Goal: Transaction & Acquisition: Purchase product/service

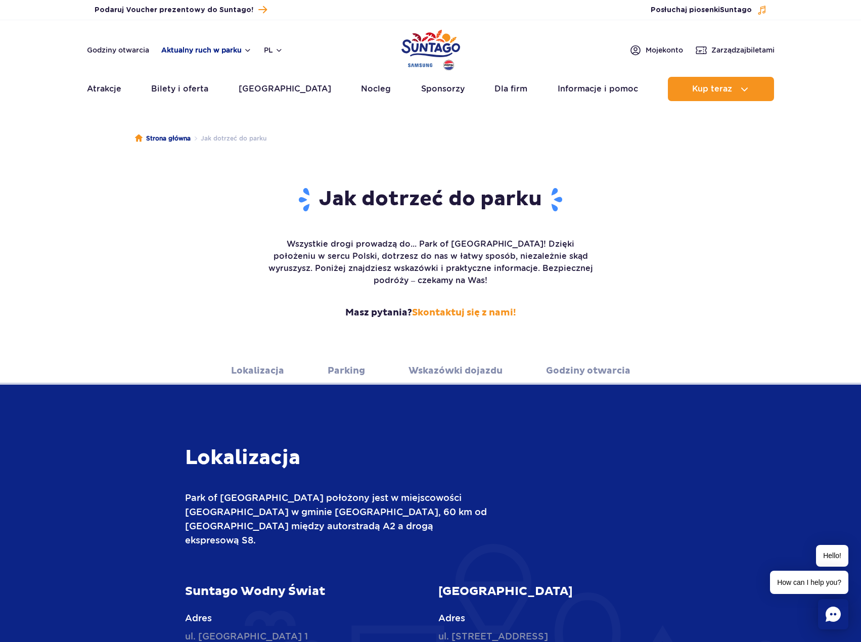
click at [231, 53] on button "Aktualny ruch w parku" at bounding box center [206, 50] width 91 height 8
click at [717, 186] on div "Jak dotrzeć do parku Wszystkie drogi prowadzą do... Park of Poland! Dzięki poło…" at bounding box center [430, 260] width 861 height 193
click at [192, 92] on link "Bilety i oferta" at bounding box center [179, 89] width 57 height 24
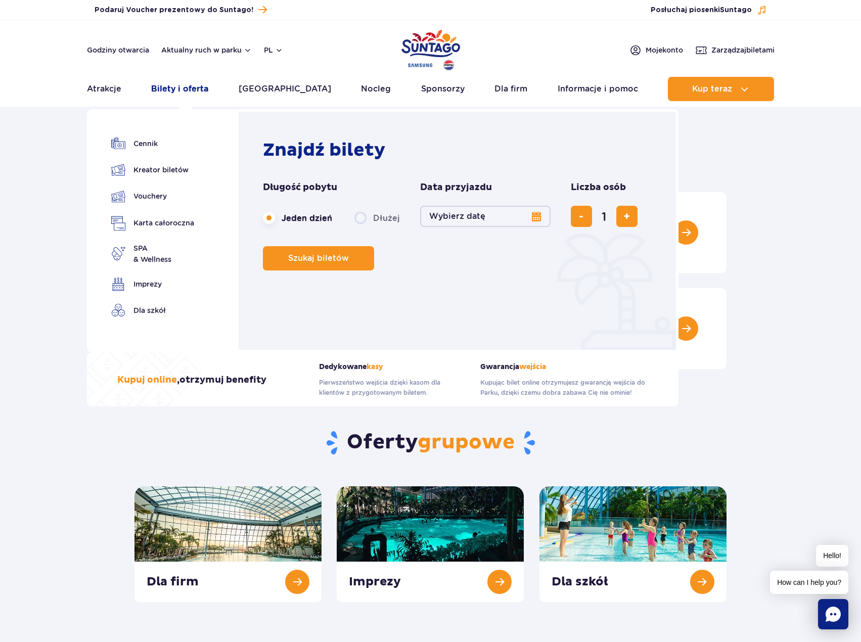
click at [197, 85] on link "Bilety i oferta" at bounding box center [179, 89] width 57 height 24
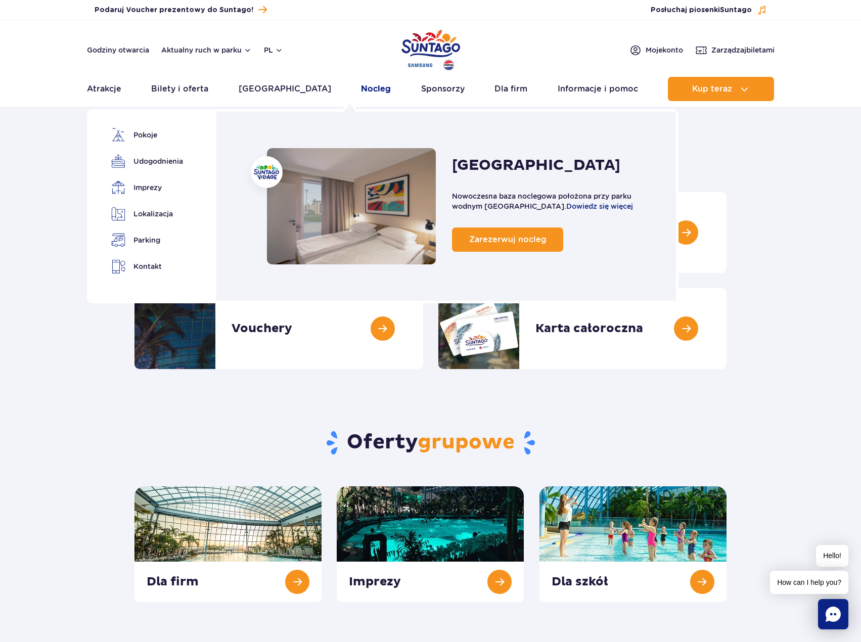
click at [361, 92] on link "Nocleg" at bounding box center [376, 89] width 30 height 24
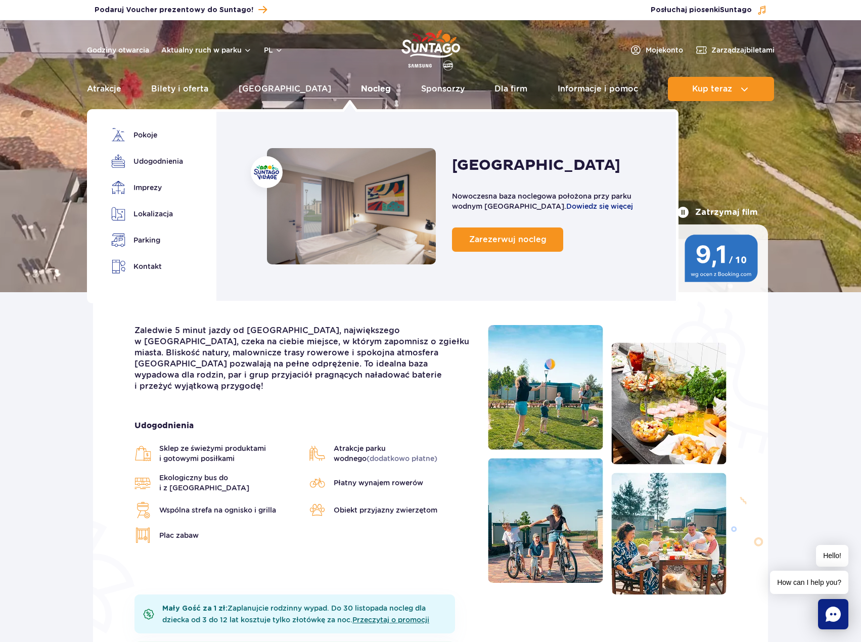
click at [361, 83] on link "Nocleg" at bounding box center [376, 89] width 30 height 24
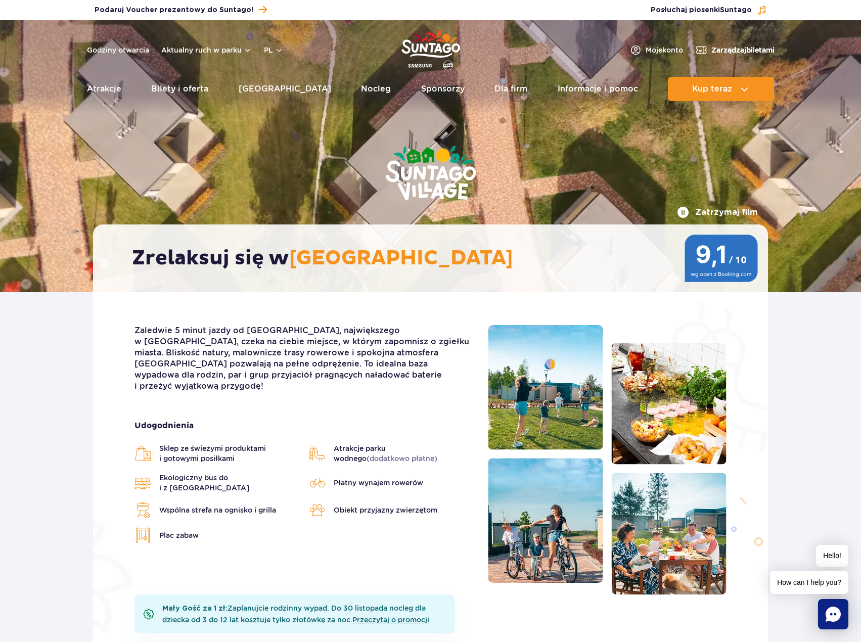
click at [743, 49] on span "Zarządzaj biletami" at bounding box center [743, 50] width 63 height 10
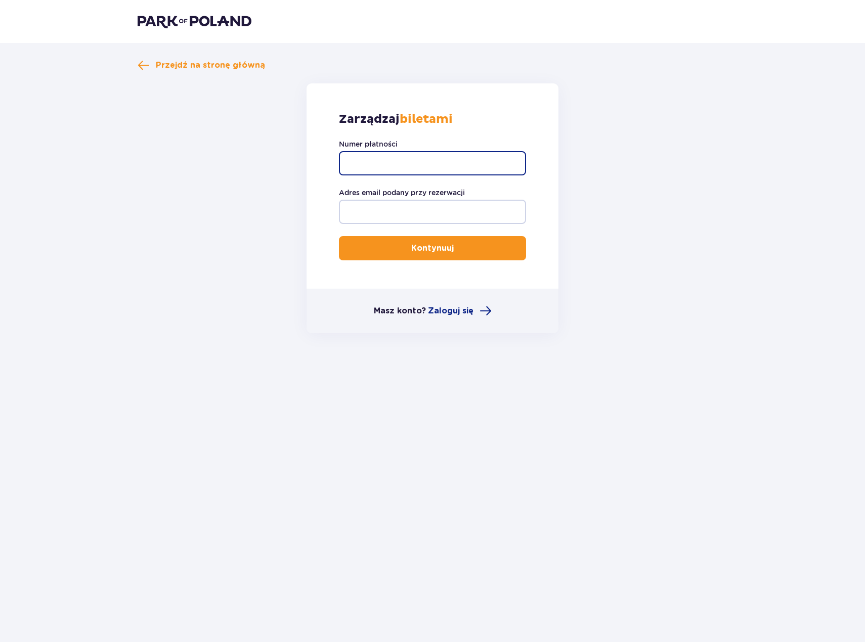
click at [372, 156] on input "Numer płatności" at bounding box center [432, 163] width 187 height 24
click at [460, 207] on input "Adres email podany przy rezerwacji" at bounding box center [432, 212] width 187 height 24
click at [182, 326] on form "Zarządzaj biletami Numer płatności Adres email podany przy rezerwacji Kontynuuj…" at bounding box center [433, 208] width 590 height 250
click at [142, 62] on span at bounding box center [144, 65] width 12 height 12
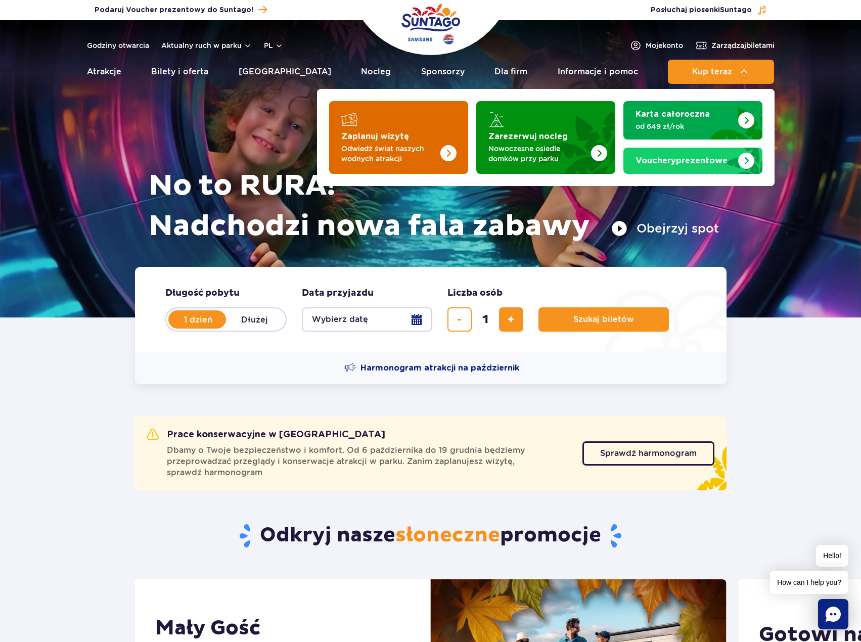
click at [411, 151] on p "Odwiedź świat naszych wodnych atrakcji" at bounding box center [390, 154] width 99 height 20
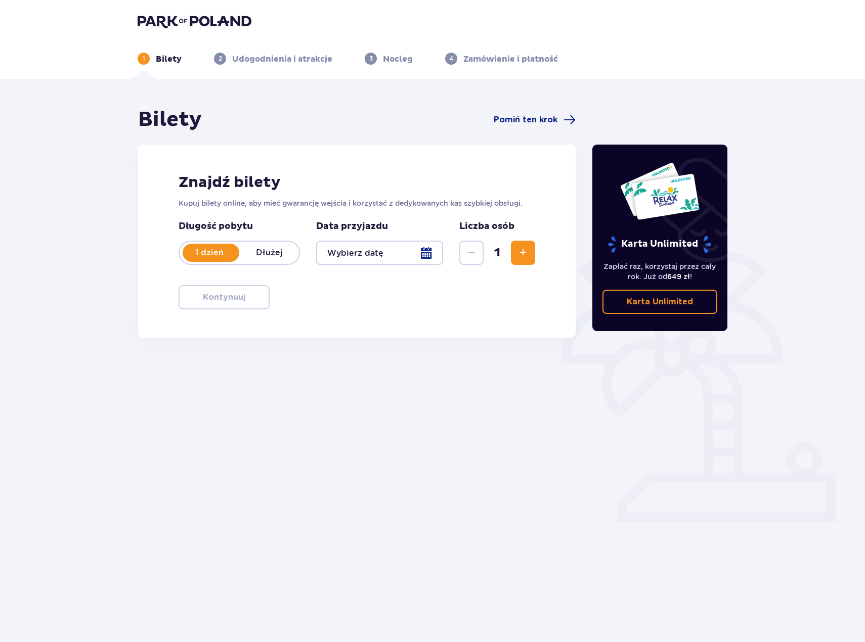
click at [425, 254] on div at bounding box center [379, 253] width 127 height 24
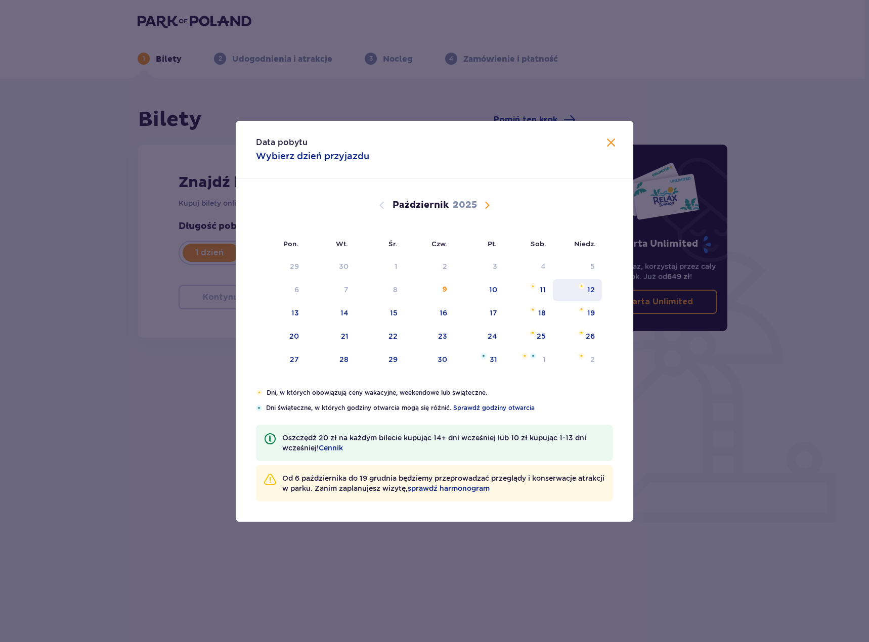
click at [593, 290] on div "12" at bounding box center [591, 290] width 8 height 10
type input "12.10.25"
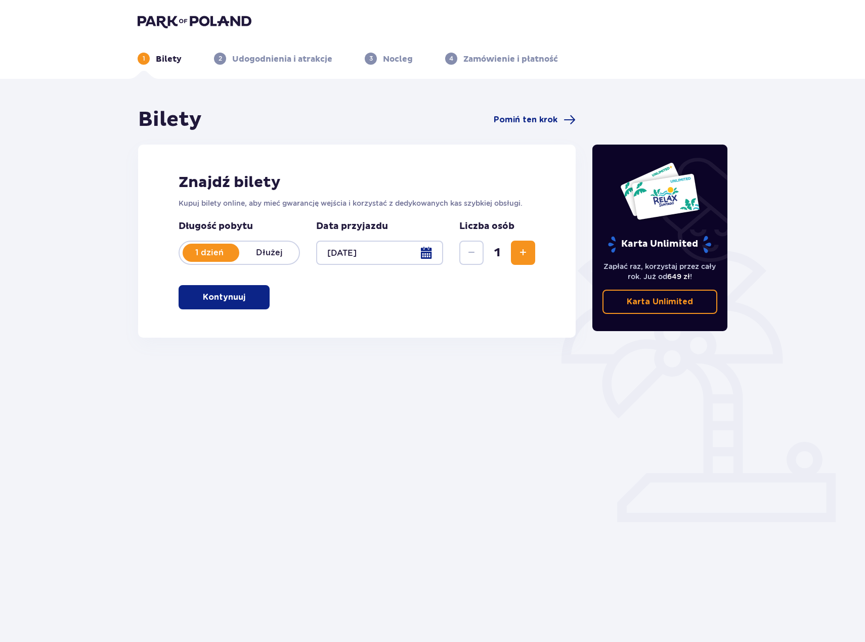
click at [520, 250] on span "Zwiększ" at bounding box center [523, 253] width 12 height 12
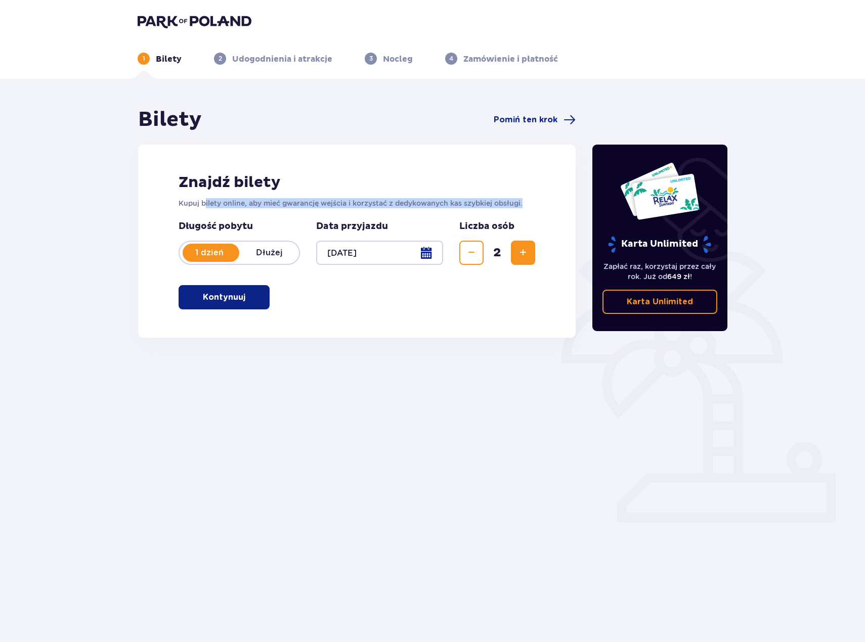
drag, startPoint x: 204, startPoint y: 203, endPoint x: 525, endPoint y: 201, distance: 321.2
click at [525, 201] on p "Kupuj bilety online, aby mieć gwarancję wejścia i korzystać z dedykowanych kas …" at bounding box center [357, 203] width 357 height 10
click at [225, 298] on p "Kontynuuj" at bounding box center [224, 297] width 42 height 11
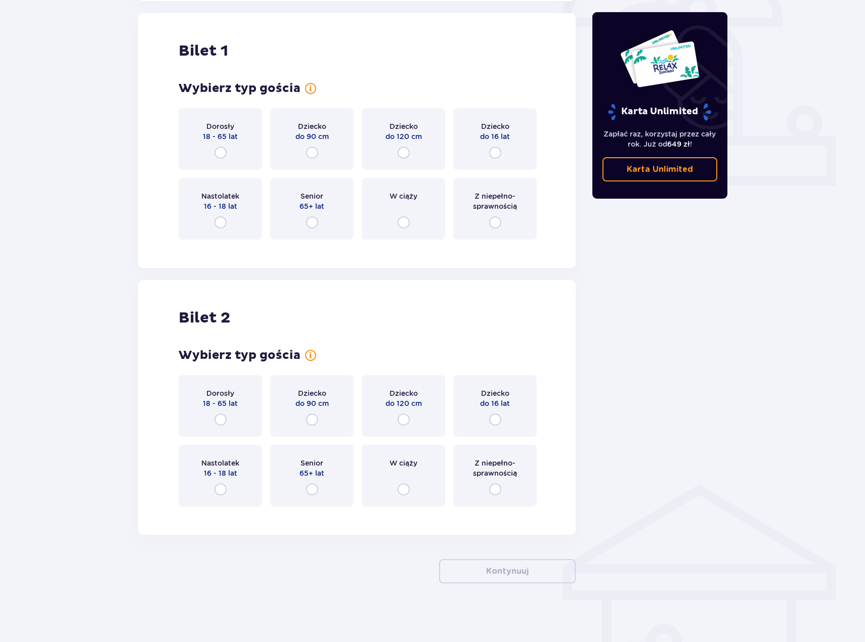
scroll to position [338, 0]
click at [220, 145] on div "Dorosły 18 - 65 lat" at bounding box center [220, 138] width 83 height 62
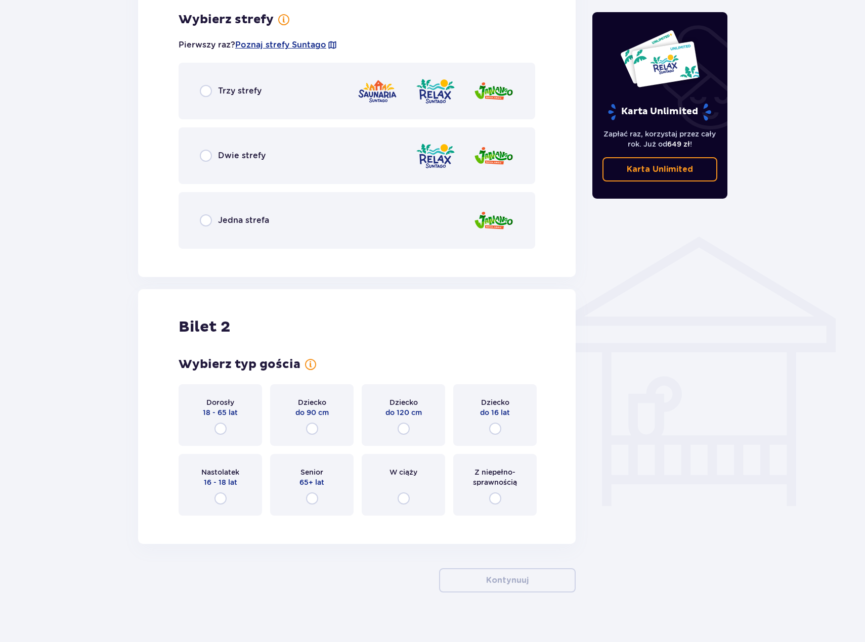
drag, startPoint x: 223, startPoint y: 426, endPoint x: 229, endPoint y: 426, distance: 6.1
click at [223, 426] on input "radio" at bounding box center [220, 429] width 12 height 12
radio input "true"
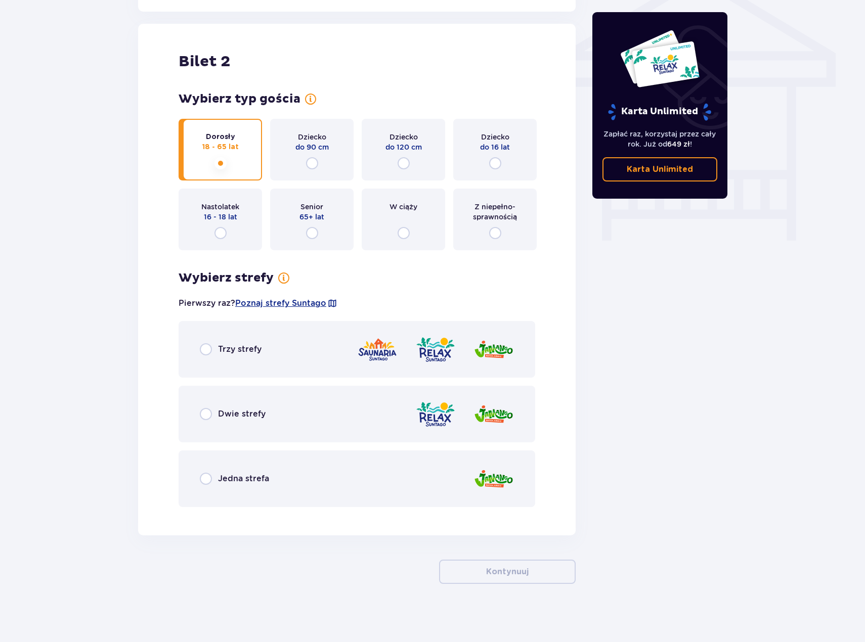
scroll to position [853, 0]
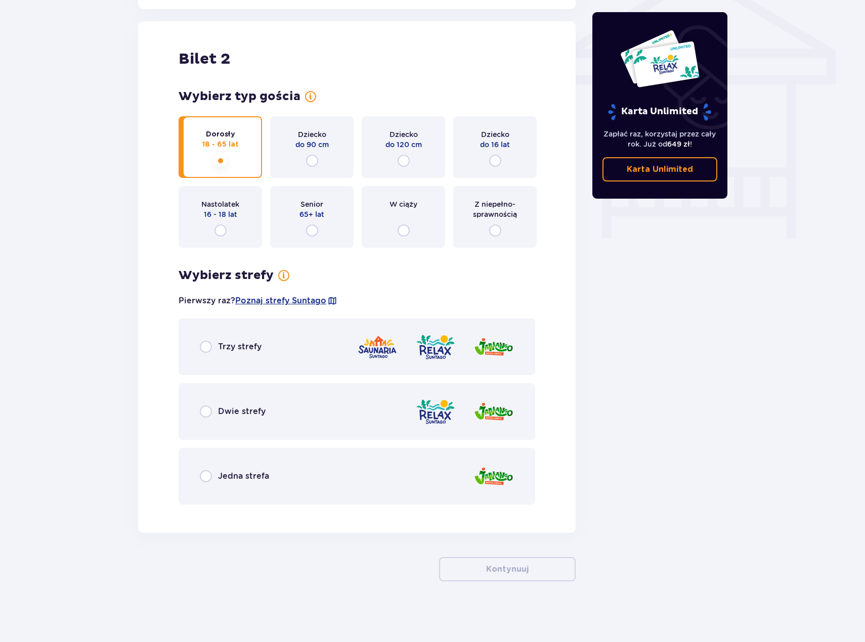
click at [193, 342] on div "Trzy strefy" at bounding box center [357, 347] width 357 height 57
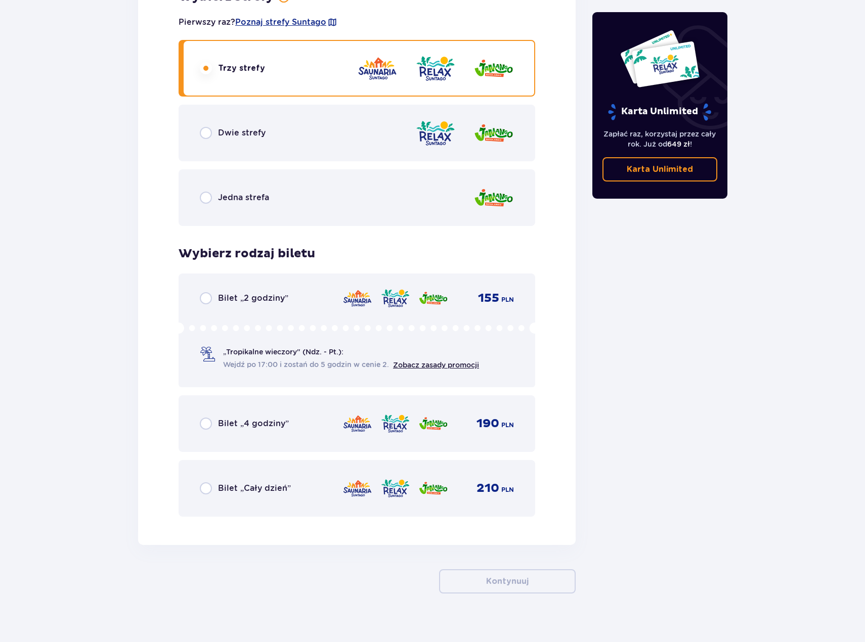
scroll to position [1144, 0]
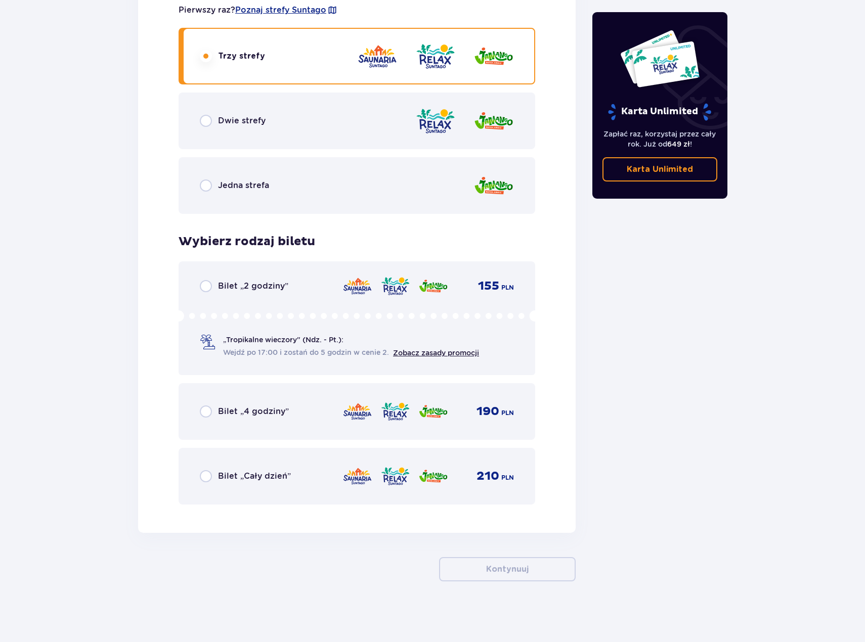
drag, startPoint x: 208, startPoint y: 476, endPoint x: 245, endPoint y: 466, distance: 38.3
click at [209, 476] on input "radio" at bounding box center [206, 476] width 12 height 12
radio input "true"
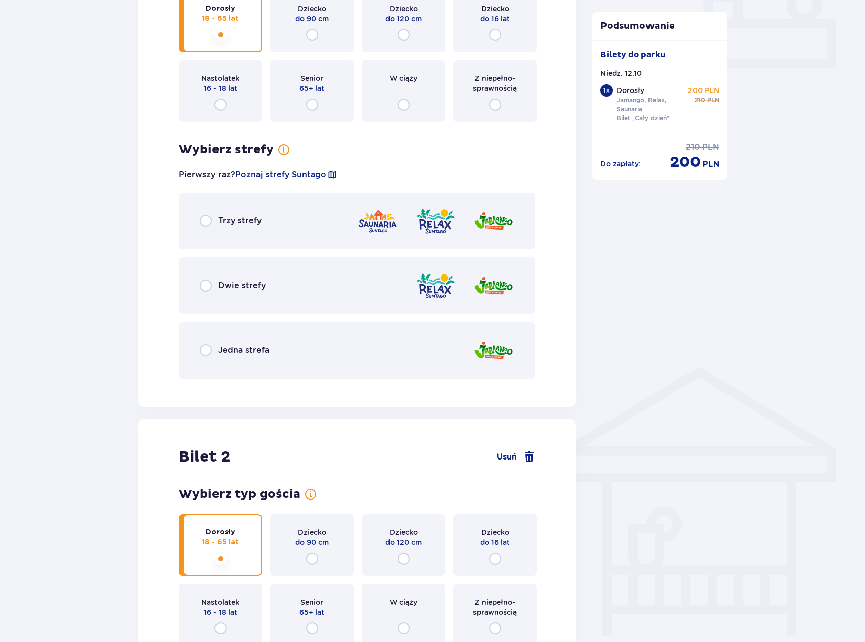
scroll to position [455, 0]
click at [288, 230] on div "Trzy strefy" at bounding box center [357, 220] width 357 height 57
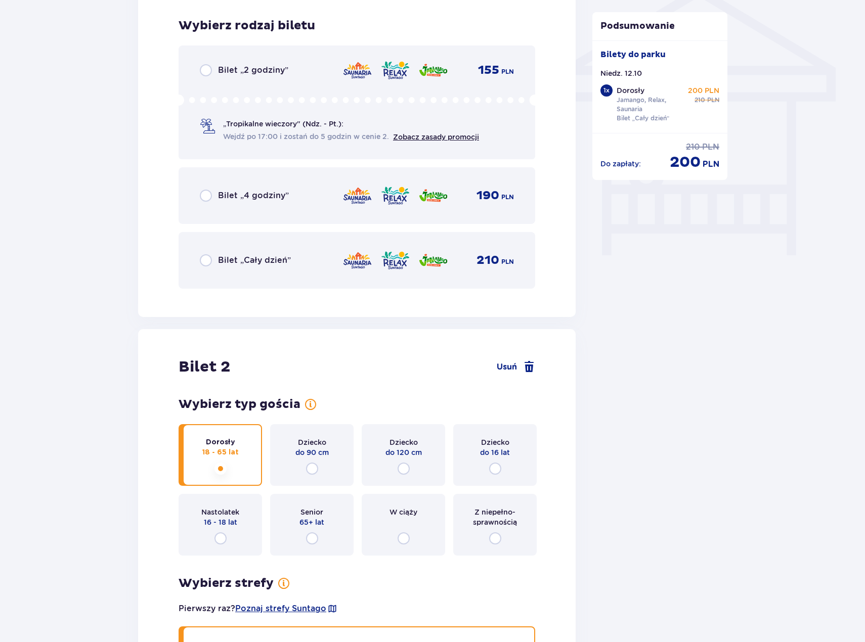
scroll to position [842, 0]
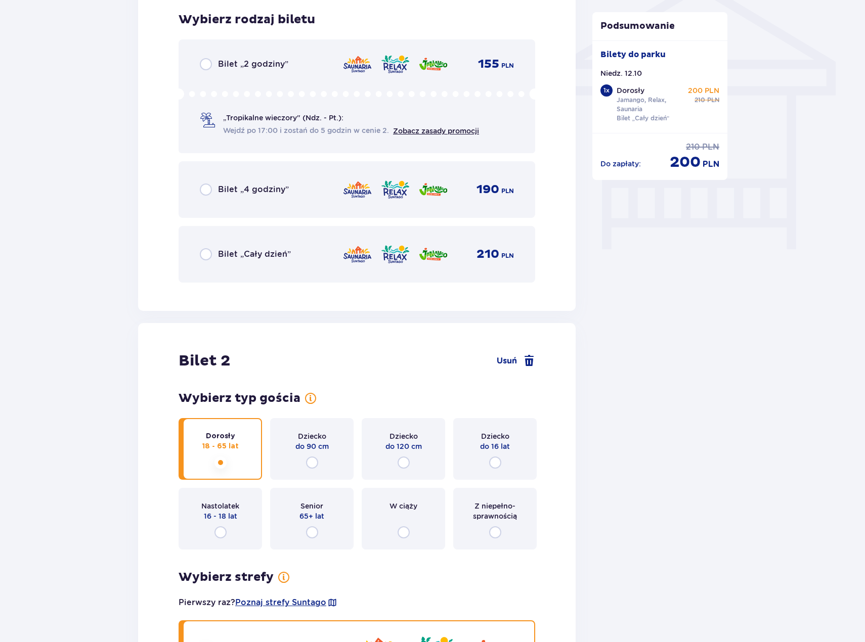
click at [262, 248] on div "Bilet „Cały dzień”" at bounding box center [245, 254] width 91 height 12
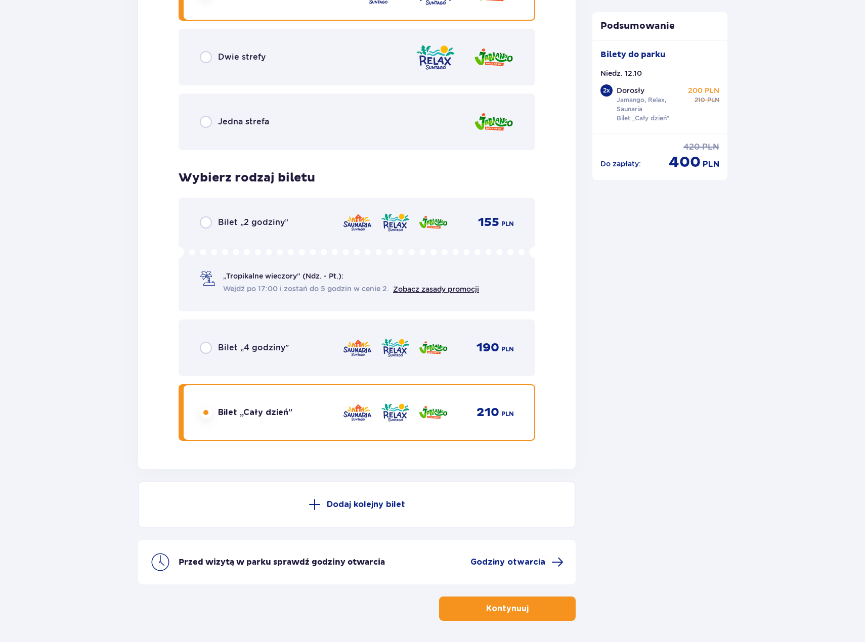
scroll to position [1538, 0]
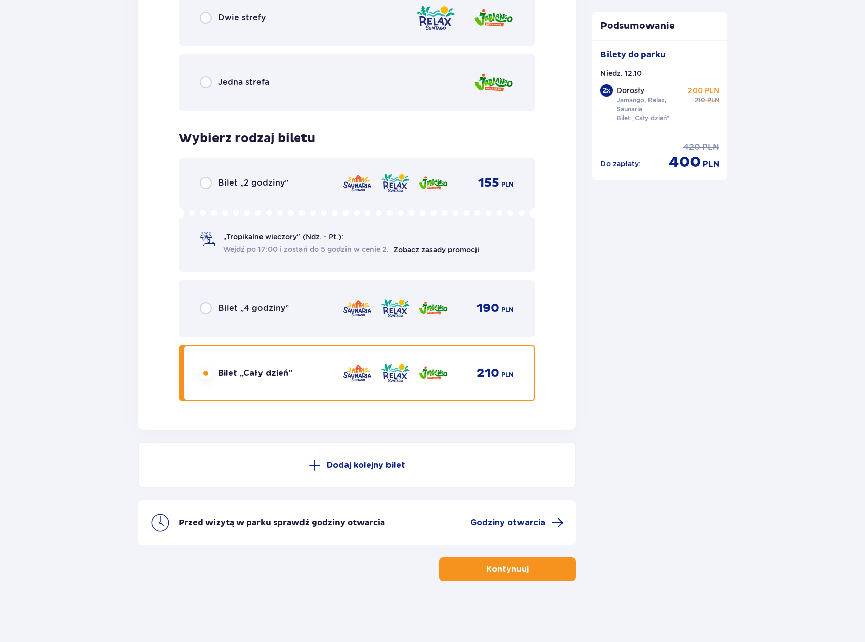
click at [525, 568] on span "button" at bounding box center [531, 569] width 12 height 12
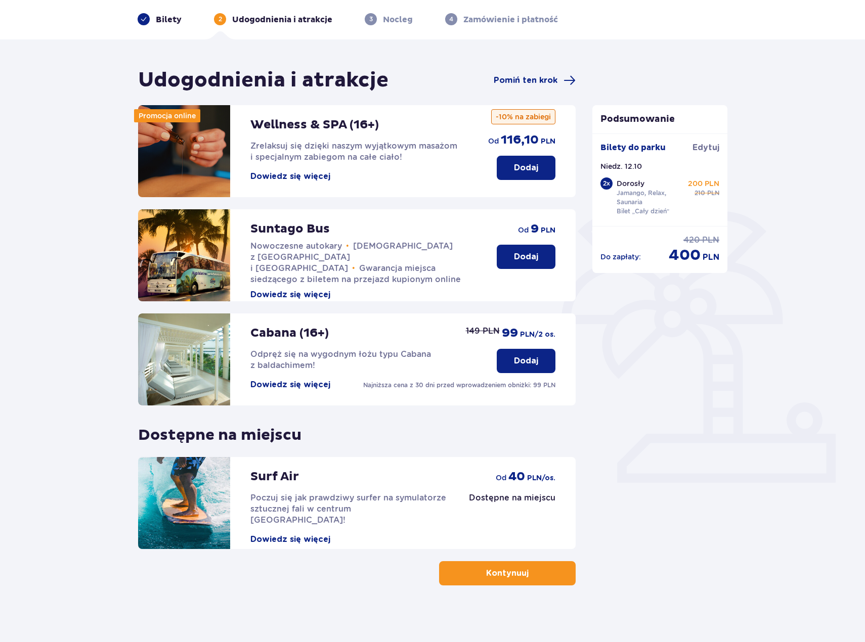
scroll to position [43, 0]
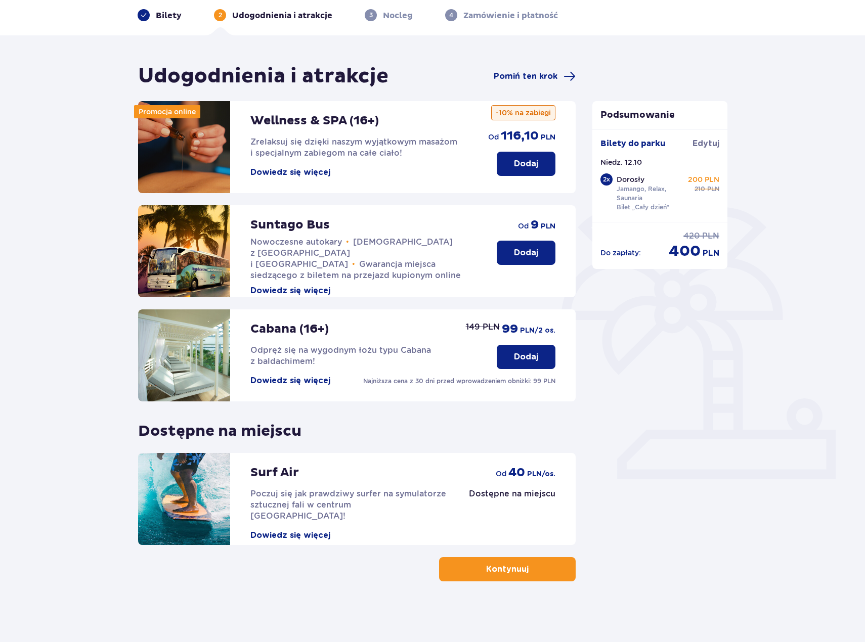
click at [535, 575] on span "button" at bounding box center [531, 569] width 12 height 12
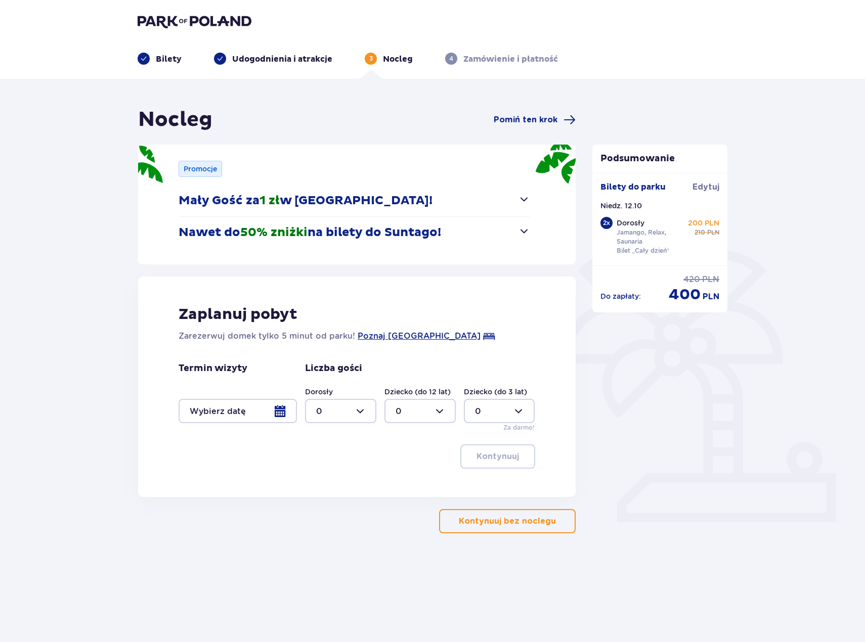
click at [783, 456] on div "Nocleg Pomiń ten krok Promocje Mały Gość za 1 zł w Suntago Village! Noc za złot…" at bounding box center [432, 336] width 865 height 515
click at [554, 529] on button "Kontynuuj bez noclegu" at bounding box center [507, 521] width 137 height 24
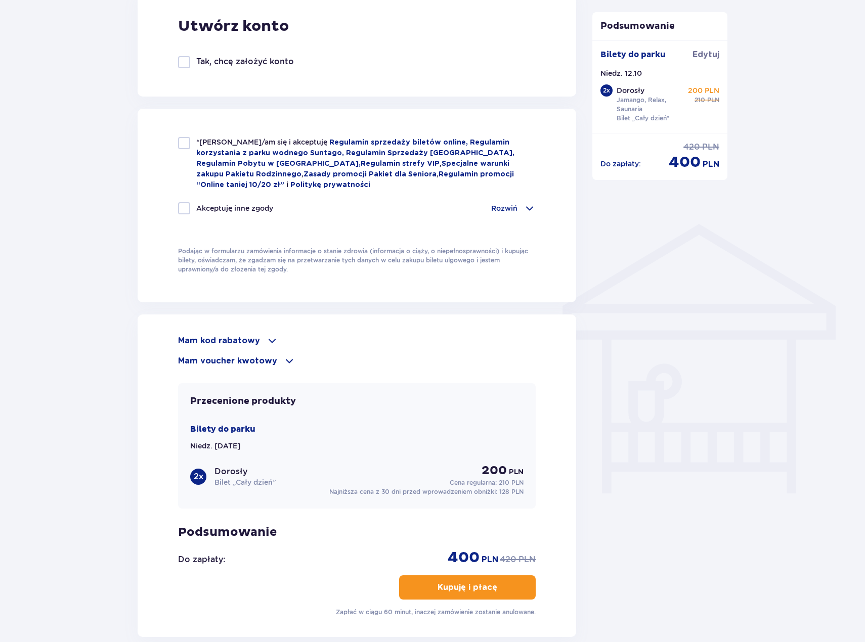
scroll to position [607, 0]
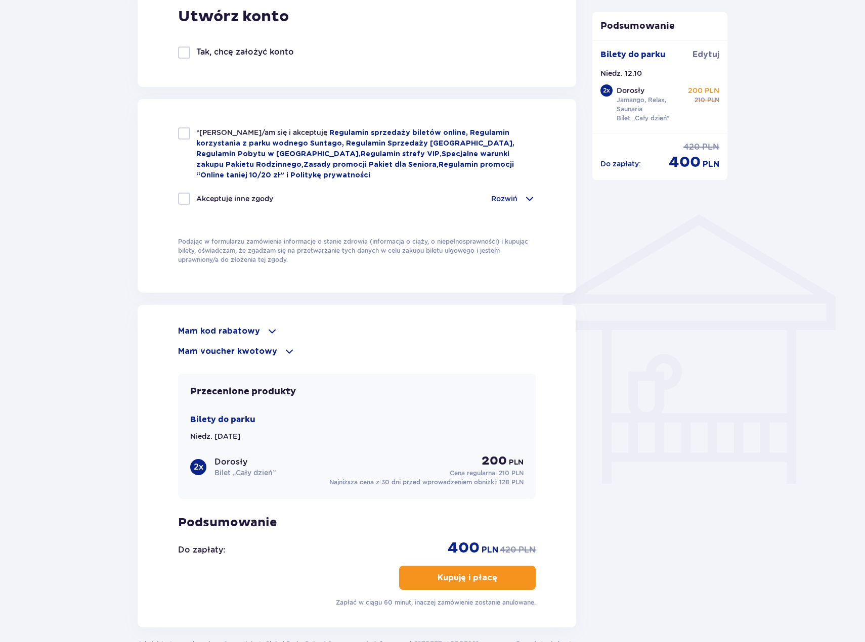
click at [271, 330] on span at bounding box center [272, 331] width 12 height 12
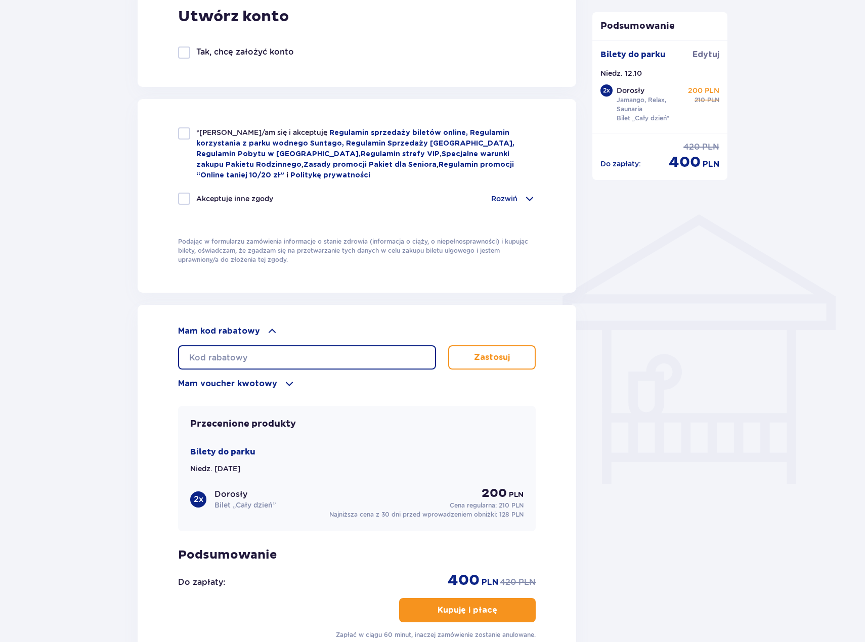
click at [271, 352] on input "text" at bounding box center [307, 357] width 258 height 24
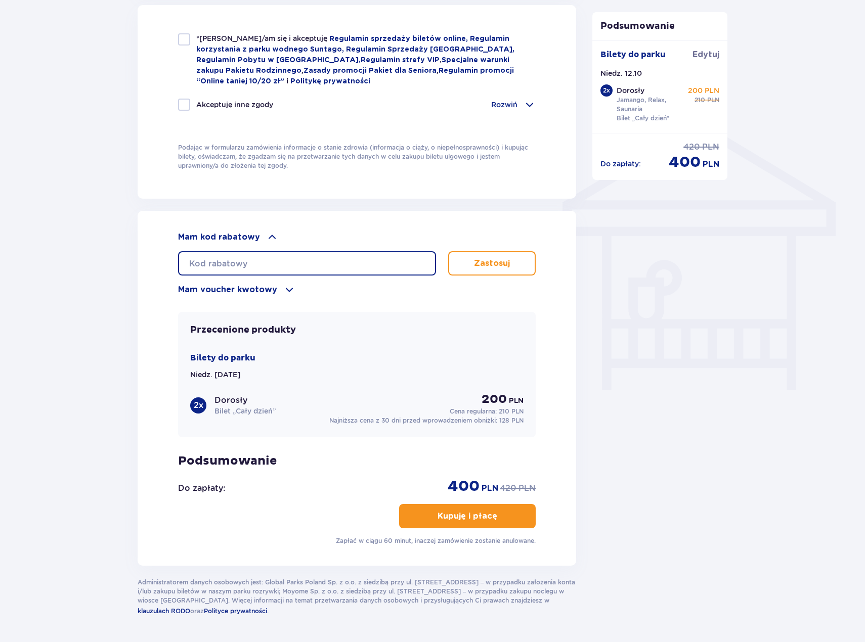
scroll to position [733, 0]
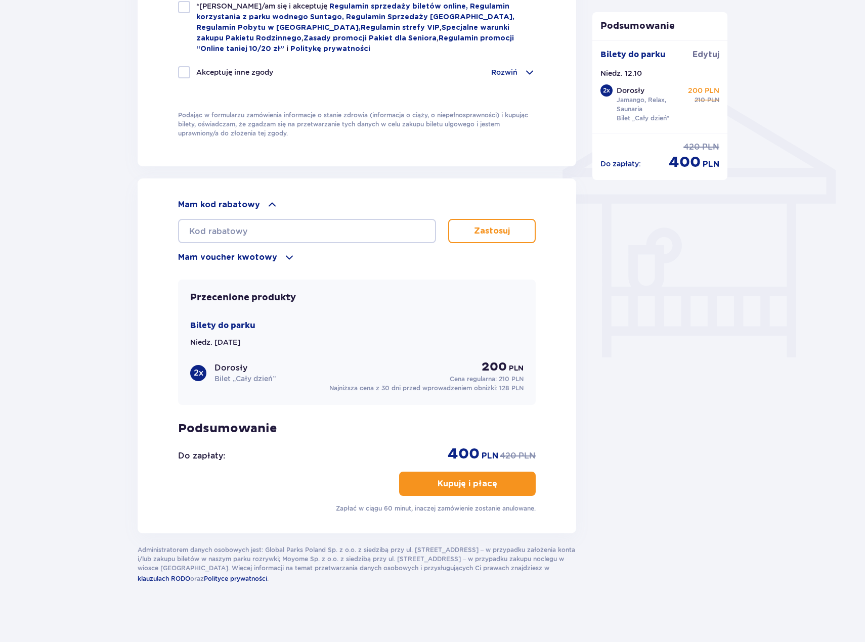
click at [393, 320] on div "Bilety do parku Niedz. 12.10.25 2 x Dorosły Bilet „Cały dzień” 200 PLN Cena reg…" at bounding box center [356, 356] width 333 height 73
click at [283, 251] on span at bounding box center [289, 257] width 12 height 12
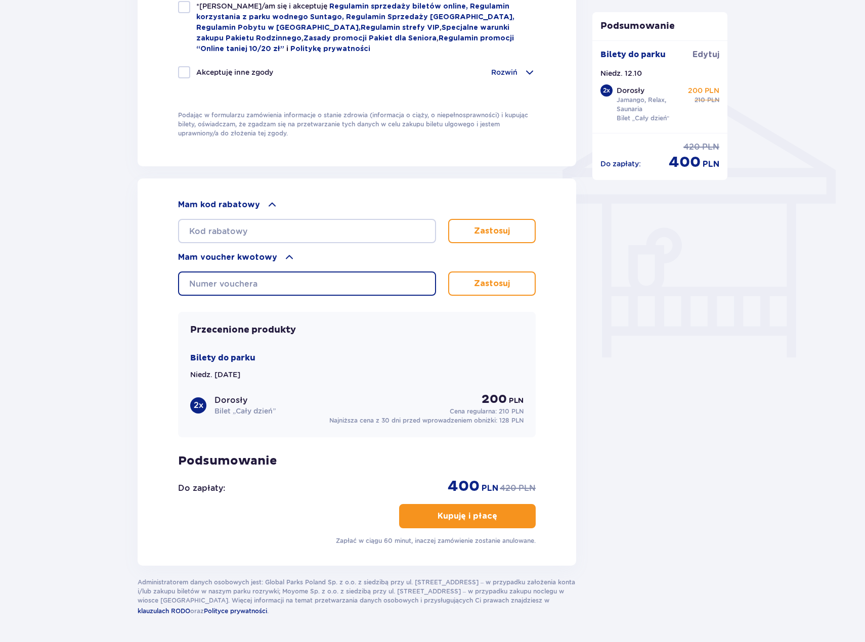
click at [271, 279] on input "text" at bounding box center [307, 284] width 258 height 24
paste input "0640004115385302"
type input "0640004115385302"
click at [520, 291] on button "Zastosuj" at bounding box center [492, 284] width 88 height 24
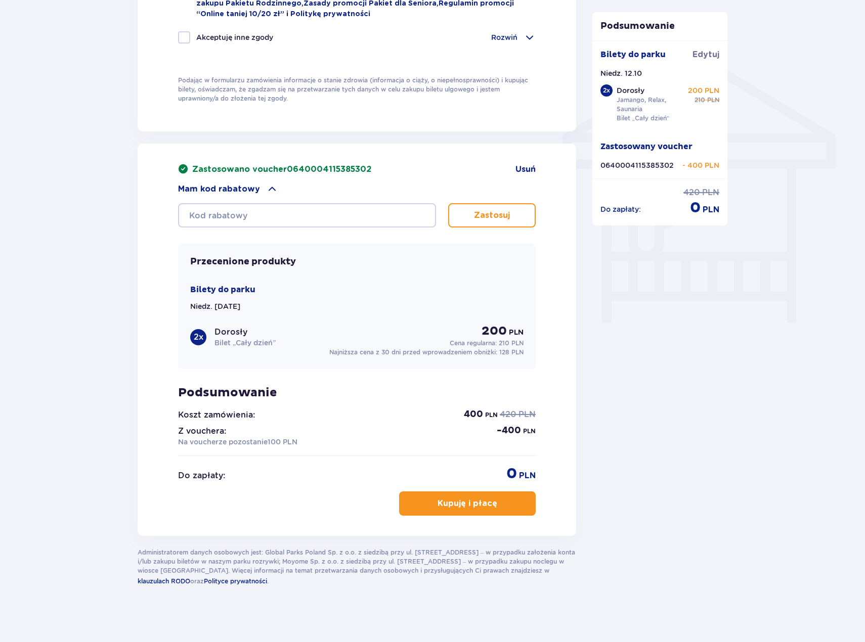
scroll to position [771, 0]
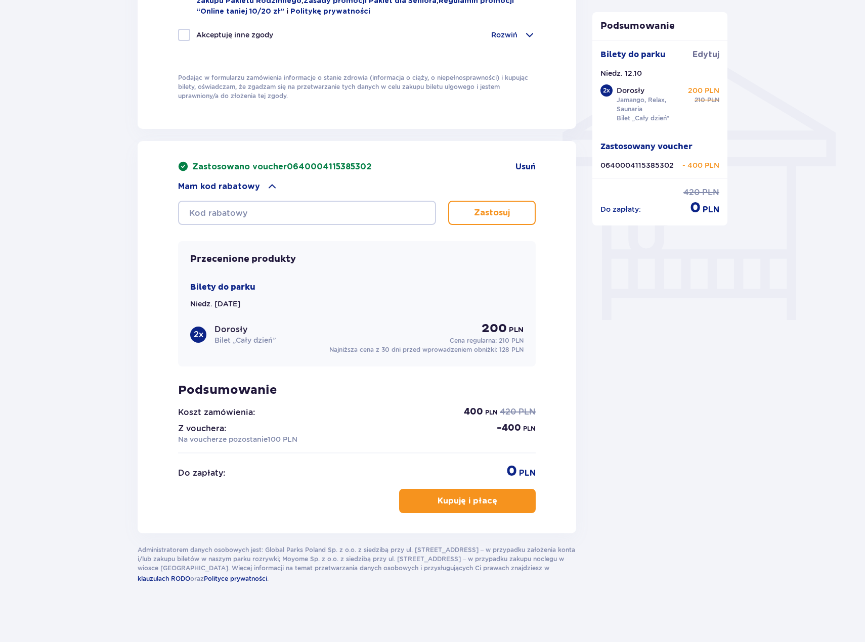
click at [494, 499] on span "button" at bounding box center [499, 501] width 12 height 12
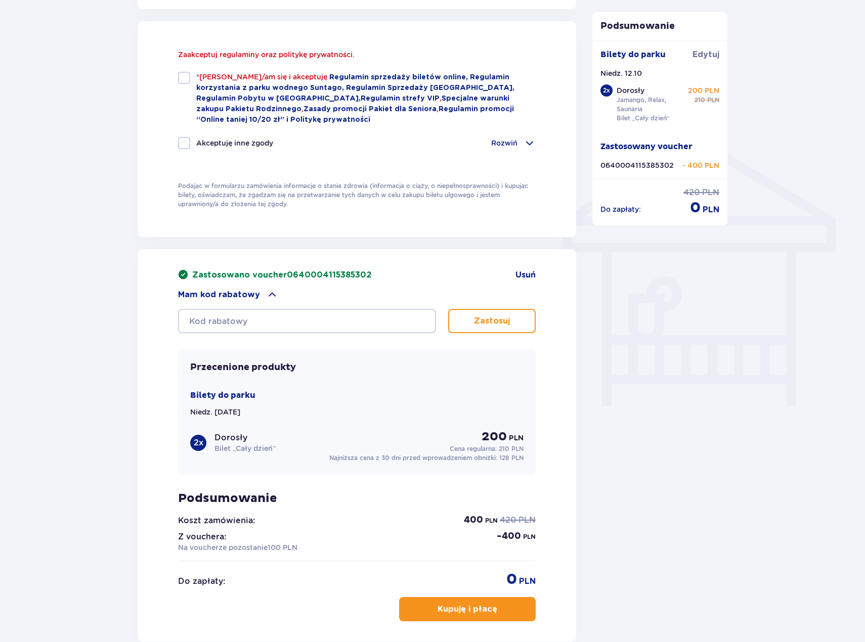
scroll to position [684, 0]
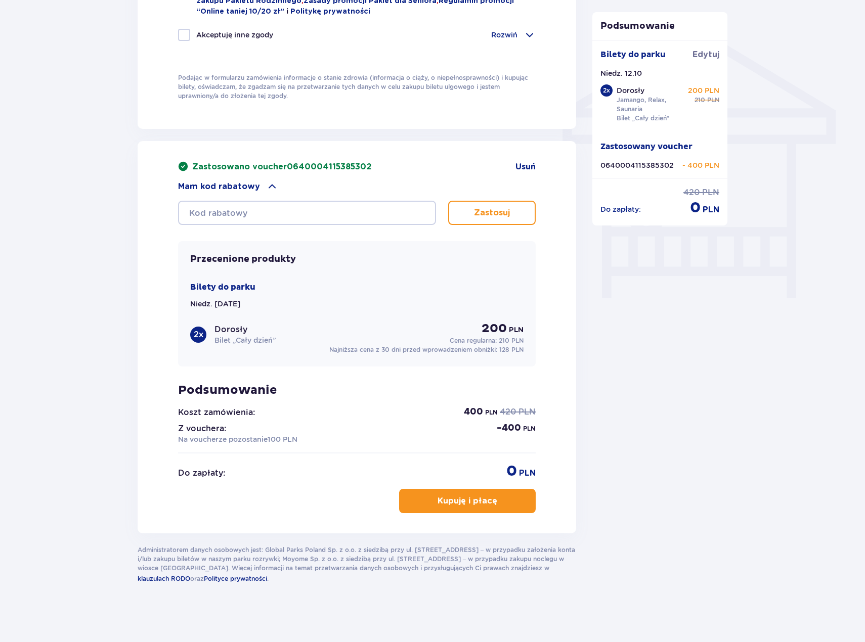
click at [465, 501] on p "Kupuję i płacę" at bounding box center [468, 501] width 60 height 11
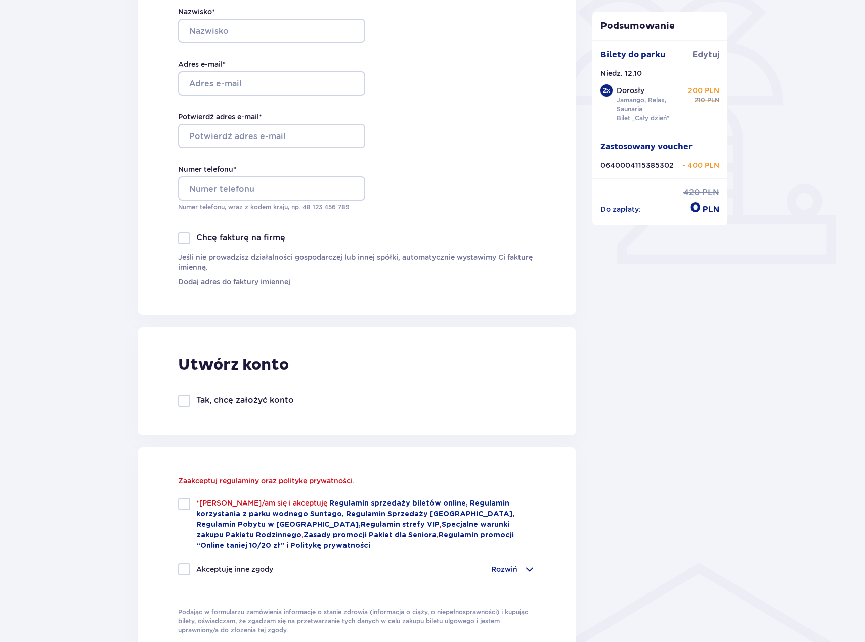
scroll to position [431, 0]
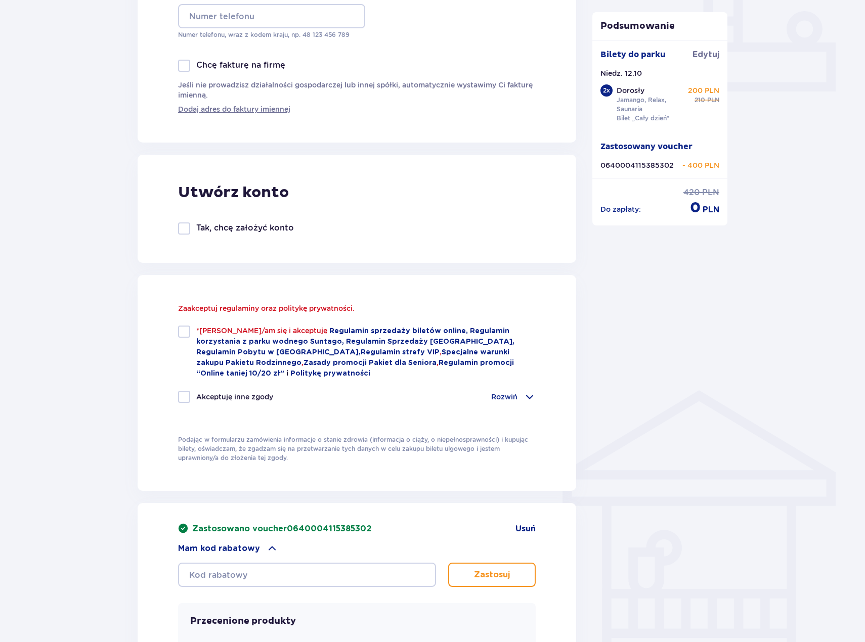
click at [182, 228] on div at bounding box center [184, 229] width 12 height 12
checkbox input "true"
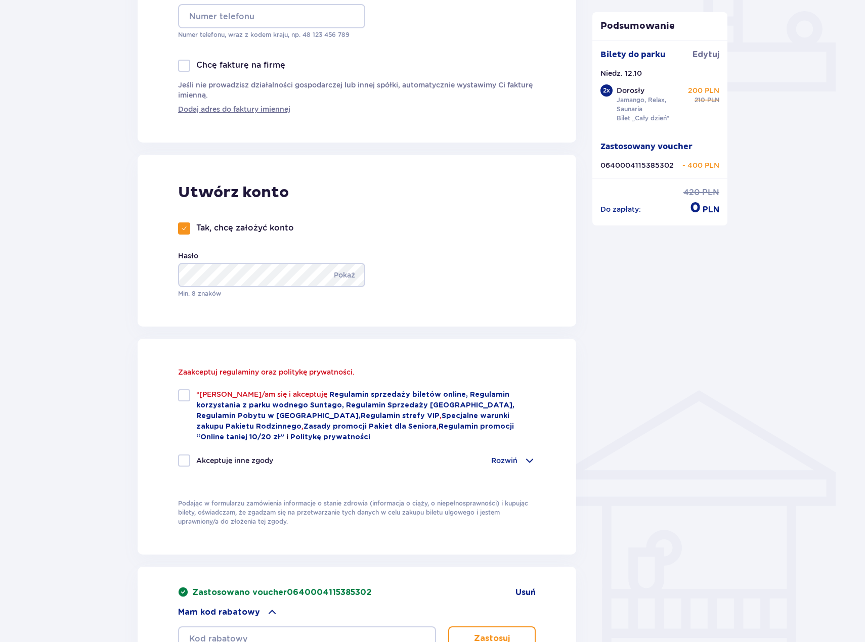
click at [180, 398] on div at bounding box center [184, 395] width 12 height 12
checkbox input "true"
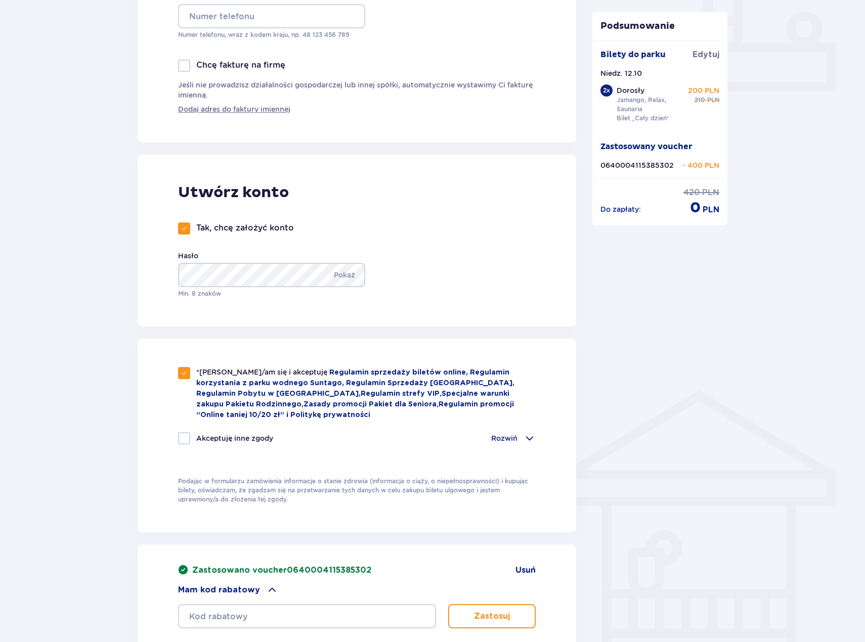
click at [215, 229] on p "Tak, chcę założyć konto" at bounding box center [245, 228] width 98 height 11
checkbox input "false"
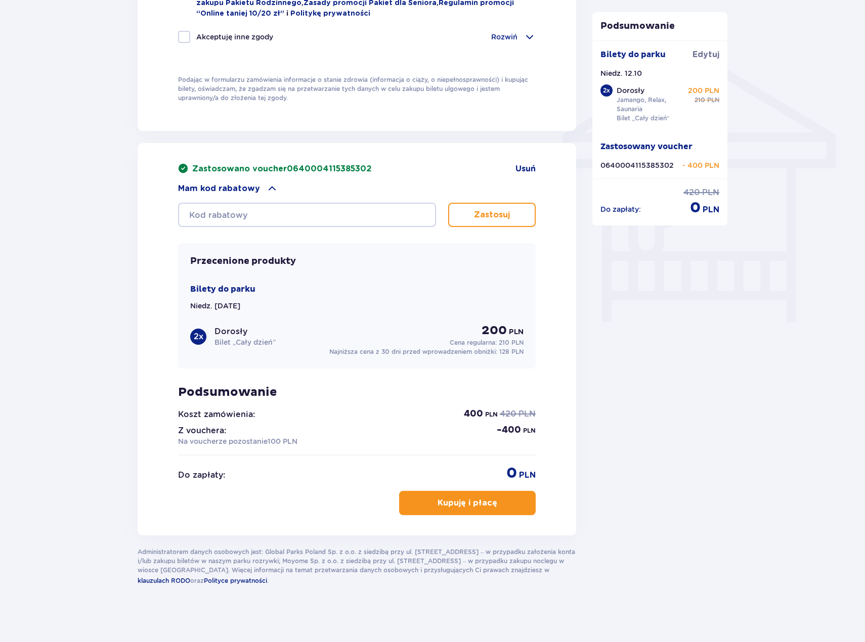
scroll to position [771, 0]
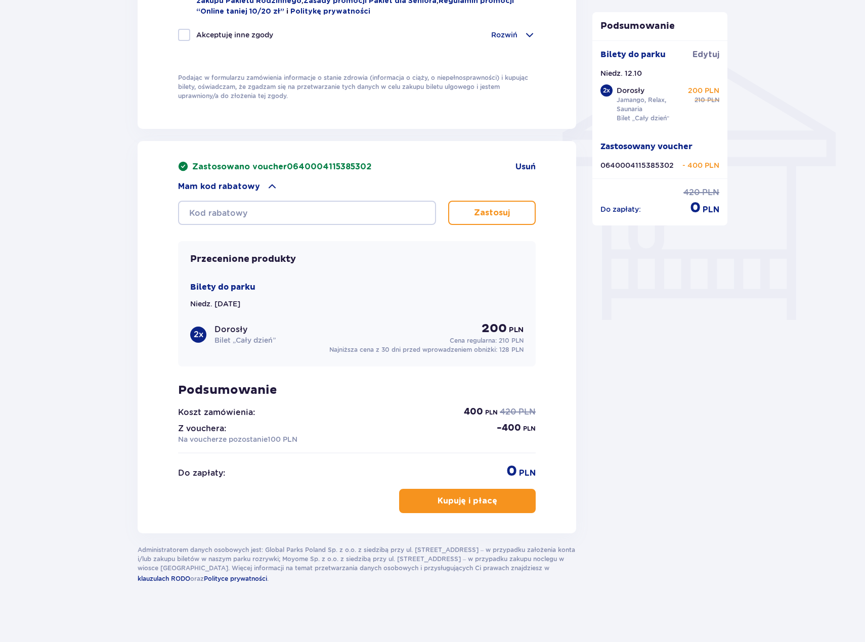
click at [496, 500] on span "button" at bounding box center [499, 501] width 12 height 12
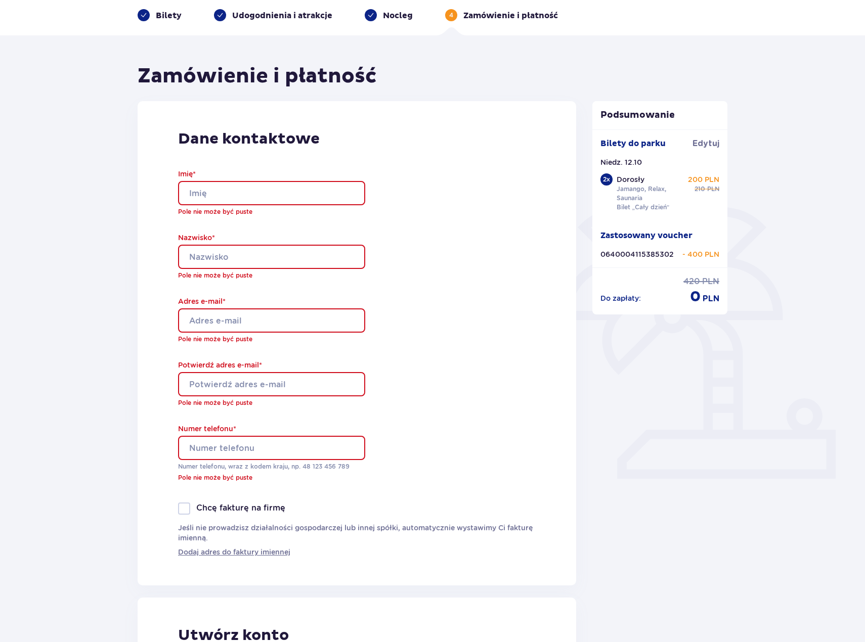
scroll to position [0, 0]
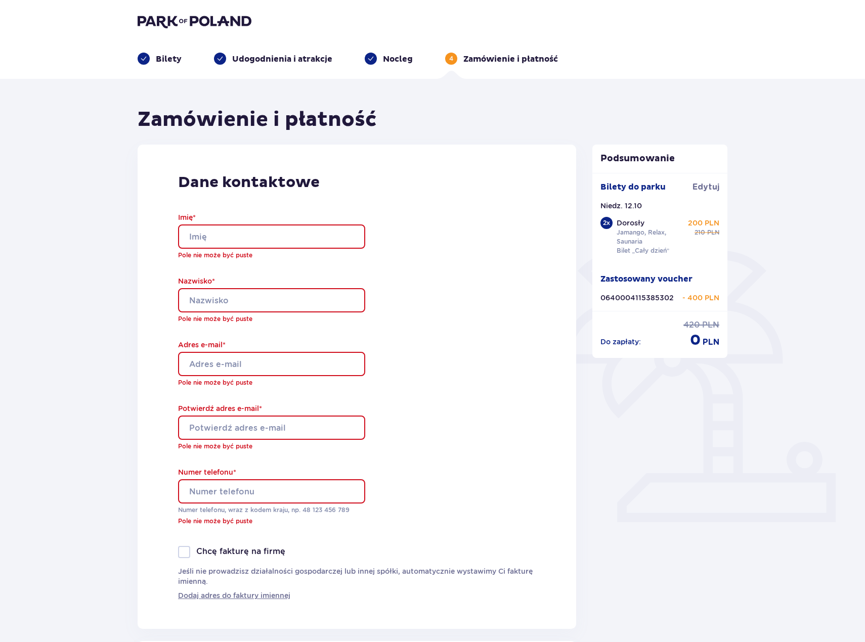
click at [257, 228] on input "Imię *" at bounding box center [271, 237] width 187 height 24
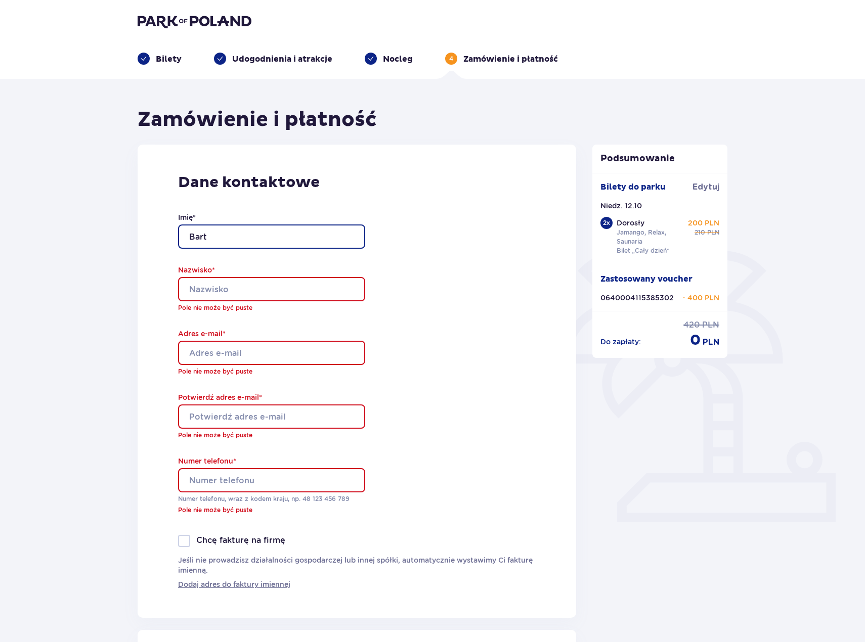
type input "Bartłomiej"
click at [241, 283] on input "Nazwisko *" at bounding box center [271, 289] width 187 height 24
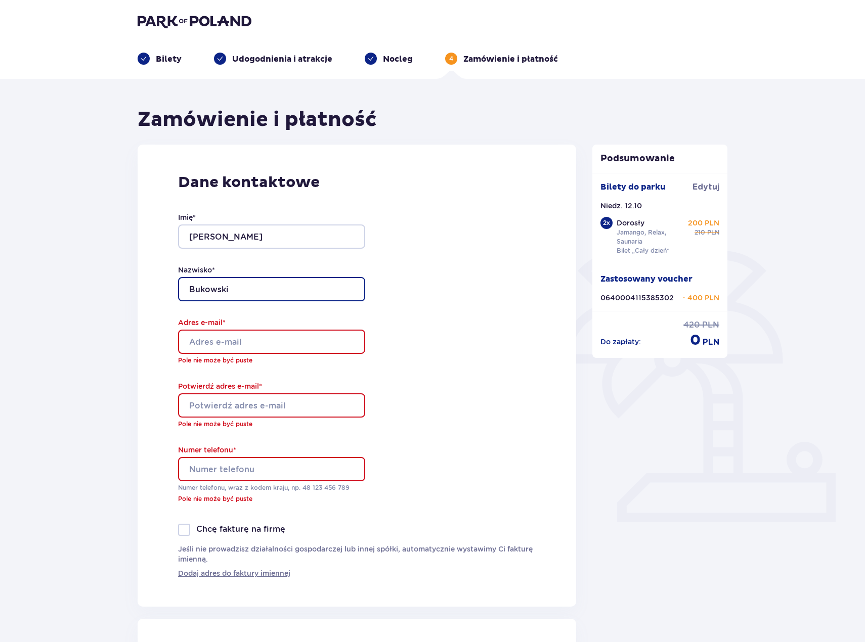
type input "Bukowski"
click at [255, 343] on input "Adres e-mail *" at bounding box center [271, 342] width 187 height 24
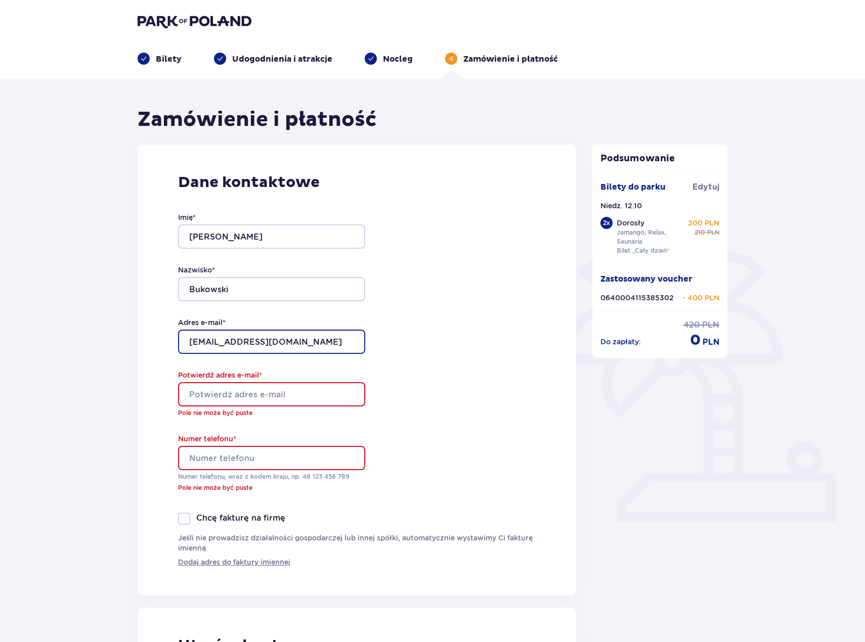
type input "[EMAIL_ADDRESS][DOMAIN_NAME]"
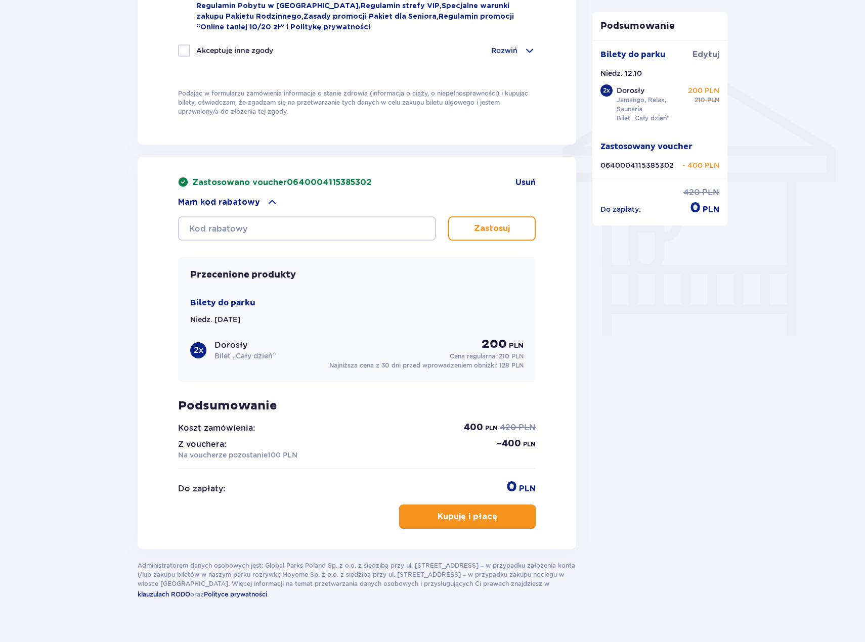
scroll to position [771, 0]
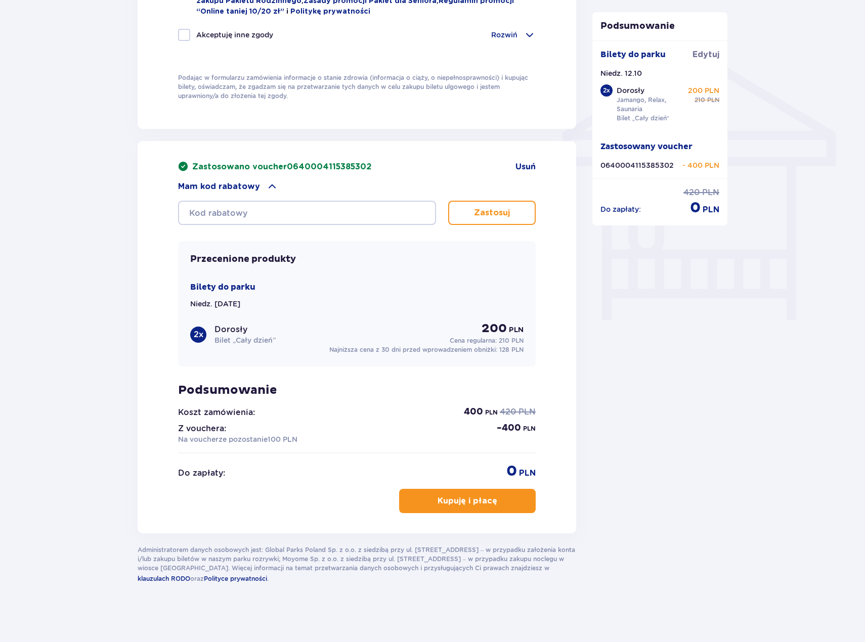
type input "608257575"
click at [485, 502] on p "Kupuję i płacę" at bounding box center [468, 501] width 60 height 11
